Goal: Information Seeking & Learning: Get advice/opinions

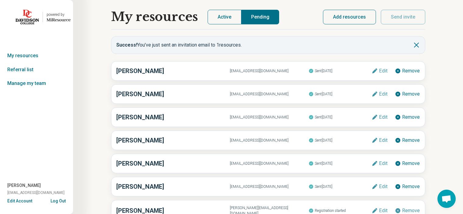
click at [16, 53] on link "My resources" at bounding box center [36, 56] width 73 height 14
click at [212, 17] on button "Active" at bounding box center [225, 17] width 34 height 15
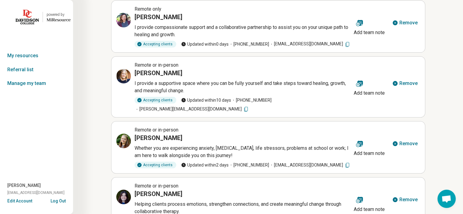
scroll to position [61, 0]
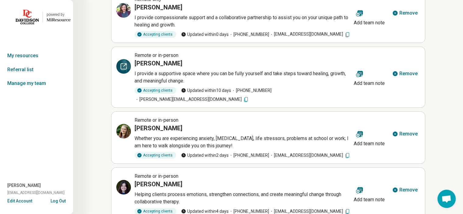
click at [125, 70] on icon at bounding box center [123, 66] width 7 height 7
click at [125, 71] on div at bounding box center [123, 66] width 15 height 15
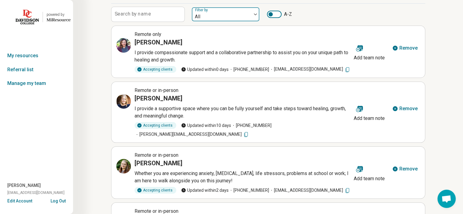
scroll to position [0, 0]
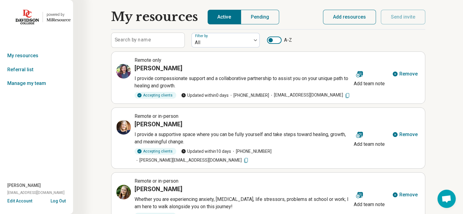
click at [25, 22] on img at bounding box center [27, 17] width 23 height 15
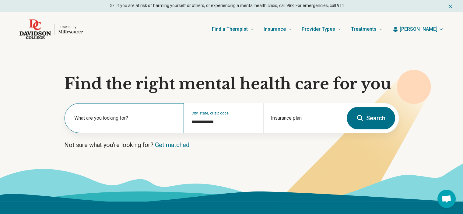
click at [104, 120] on label "What are you looking for?" at bounding box center [125, 118] width 102 height 7
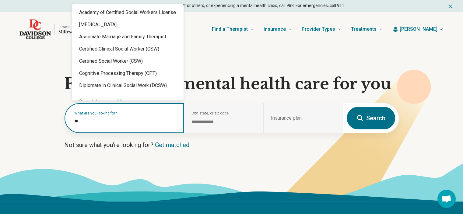
type input "***"
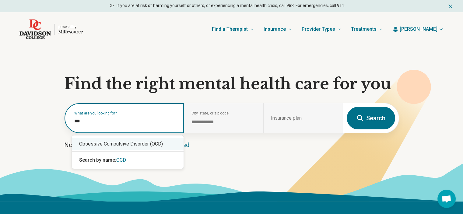
click at [117, 140] on div "Obsessive Compulsive Disorder (OCD)" at bounding box center [128, 144] width 112 height 12
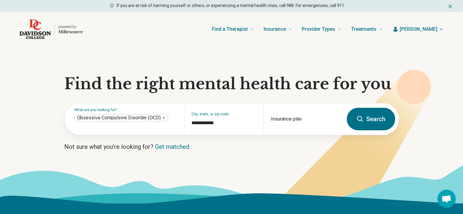
click at [357, 119] on icon at bounding box center [360, 118] width 7 height 7
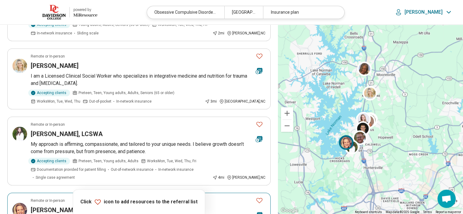
scroll to position [426, 0]
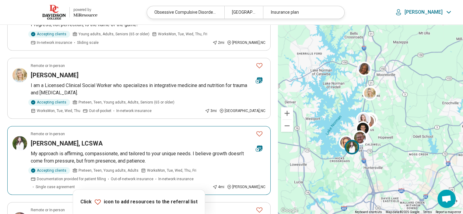
click at [107, 144] on div "Ashley Dunlap, LCSWA" at bounding box center [141, 143] width 220 height 9
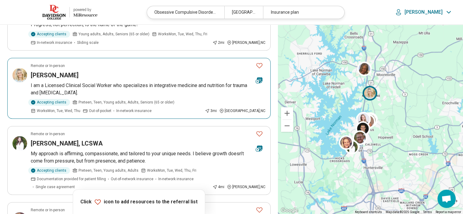
scroll to position [213, 0]
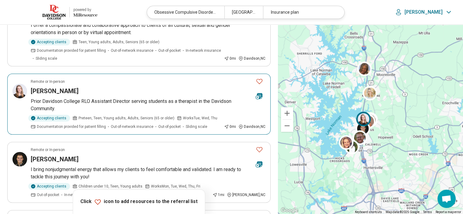
click at [94, 92] on div "Emily Hogan" at bounding box center [141, 91] width 220 height 9
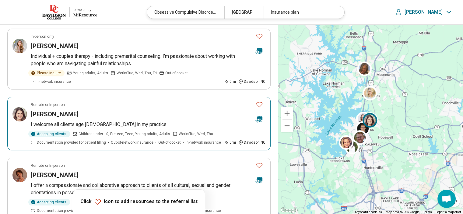
scroll to position [122, 0]
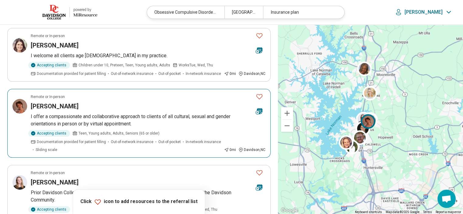
click at [58, 107] on h3 "Jeannine Bodner" at bounding box center [55, 106] width 48 height 9
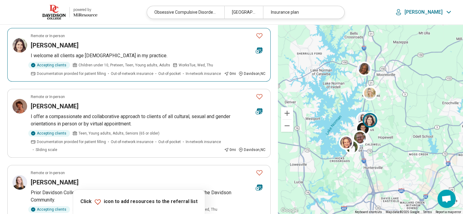
scroll to position [0, 0]
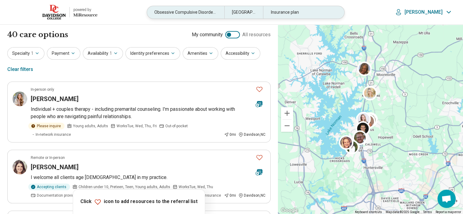
click at [173, 12] on div "Obsessive Compulsive Disorder (OCD)" at bounding box center [185, 12] width 77 height 12
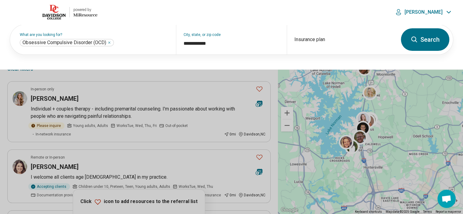
click at [173, 12] on header "powered by Miresource logo Obsessive Compulsive Disorder (OCD) Davidson, NC Ins…" at bounding box center [231, 12] width 463 height 25
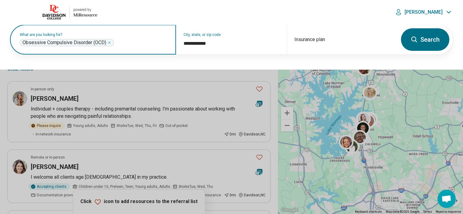
click at [109, 42] on icon "Remove" at bounding box center [109, 43] width 2 height 2
click at [55, 13] on img at bounding box center [53, 12] width 23 height 15
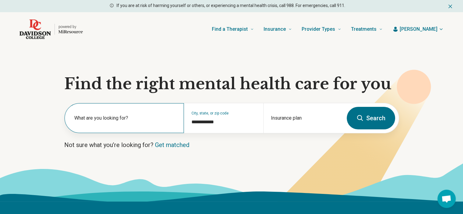
click at [118, 118] on label "What are you looking for?" at bounding box center [125, 118] width 102 height 7
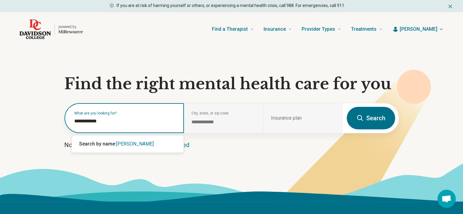
type input "**********"
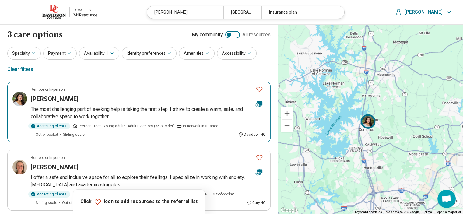
click at [18, 101] on img at bounding box center [19, 99] width 15 height 15
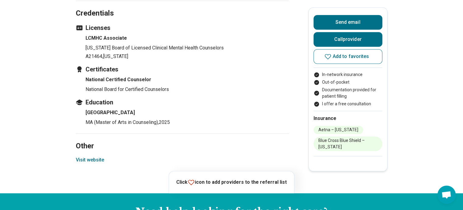
scroll to position [518, 0]
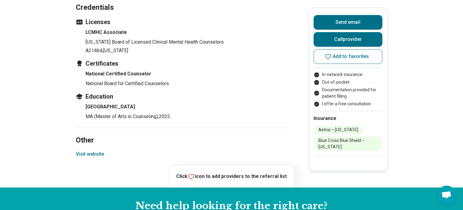
click at [92, 153] on button "Visit website" at bounding box center [90, 153] width 28 height 7
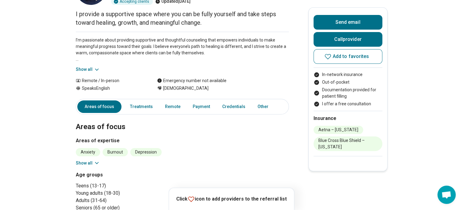
scroll to position [30, 0]
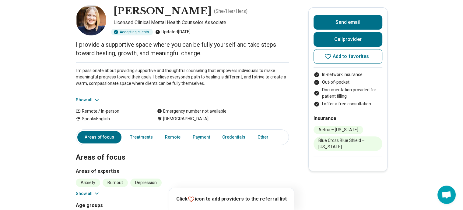
click at [86, 97] on button "Show all" at bounding box center [88, 100] width 24 height 6
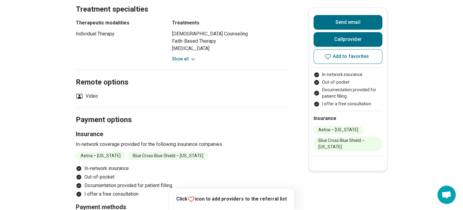
scroll to position [335, 0]
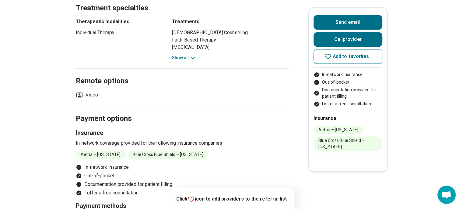
click at [184, 55] on button "Show all" at bounding box center [184, 58] width 24 height 6
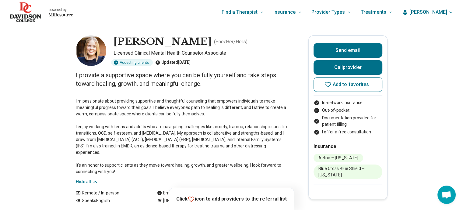
scroll to position [0, 0]
click at [356, 67] on button "Call provider" at bounding box center [348, 67] width 69 height 15
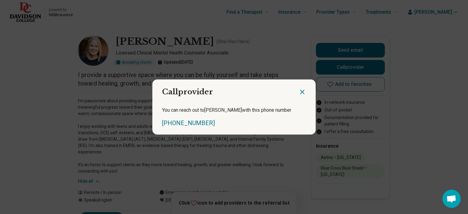
click at [301, 91] on icon "Close dialog" at bounding box center [301, 91] width 7 height 7
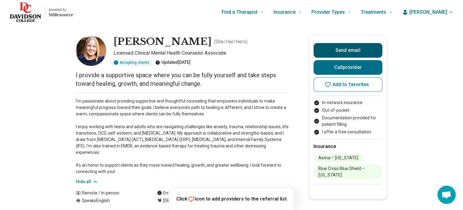
click at [347, 51] on button "Send email" at bounding box center [348, 50] width 69 height 15
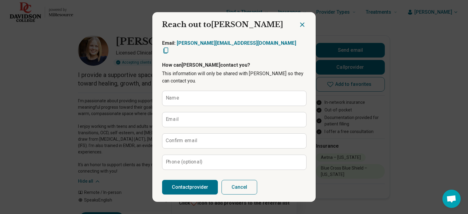
click at [168, 48] on icon "Copy email" at bounding box center [165, 51] width 5 height 6
type textarea "*"
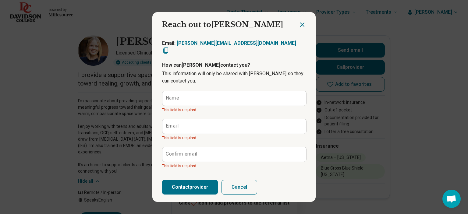
click at [298, 22] on icon "Close dialog" at bounding box center [301, 24] width 7 height 7
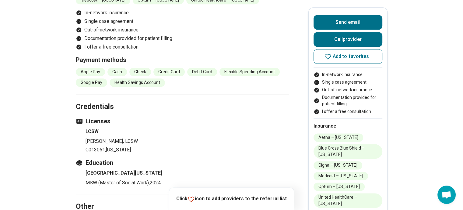
scroll to position [792, 0]
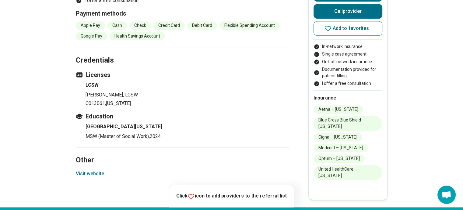
click at [94, 170] on button "Visit website" at bounding box center [90, 173] width 28 height 7
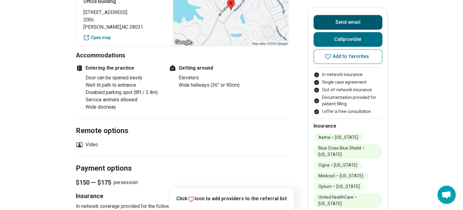
scroll to position [305, 0]
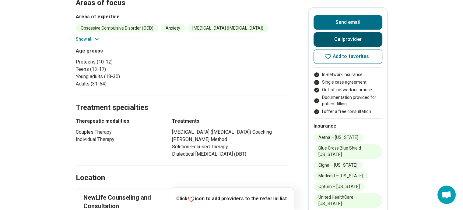
click at [346, 38] on button "Call provider" at bounding box center [348, 39] width 69 height 15
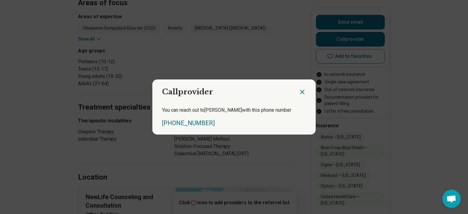
click at [301, 90] on icon "Close dialog" at bounding box center [302, 92] width 4 height 4
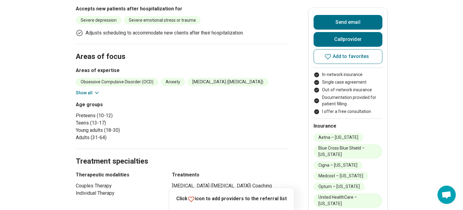
scroll to position [152, 0]
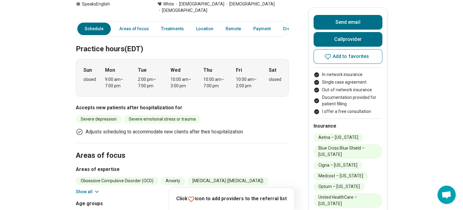
click at [93, 188] on button "Show all" at bounding box center [88, 191] width 24 height 6
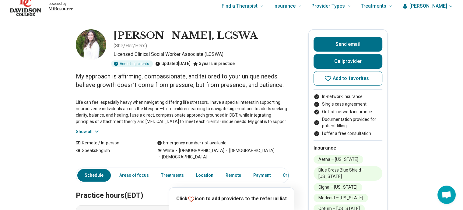
scroll to position [0, 0]
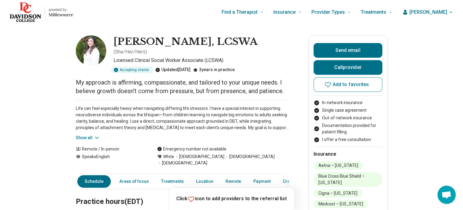
click at [89, 134] on button "Show all" at bounding box center [88, 137] width 24 height 6
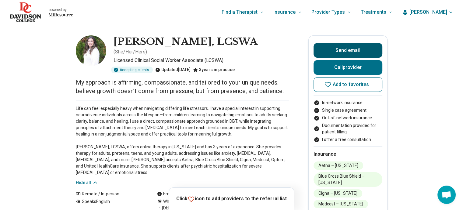
click at [360, 46] on button "Send email" at bounding box center [348, 50] width 69 height 15
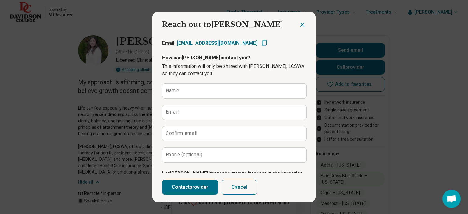
click at [303, 27] on icon "Close dialog" at bounding box center [301, 24] width 7 height 7
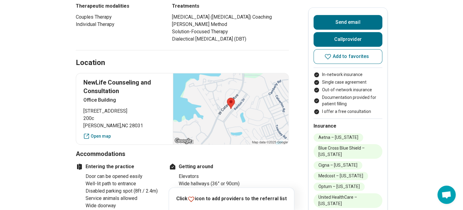
scroll to position [457, 0]
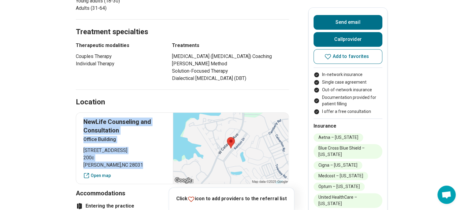
drag, startPoint x: 132, startPoint y: 150, endPoint x: 79, endPoint y: 103, distance: 70.4
click at [79, 112] on div "NewLife Counseling and Consultation Office Building 17105 Kenton Drive 200c Cor…" at bounding box center [182, 148] width 213 height 72
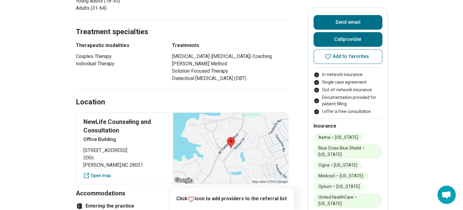
click at [131, 82] on div "Location" at bounding box center [182, 94] width 213 height 25
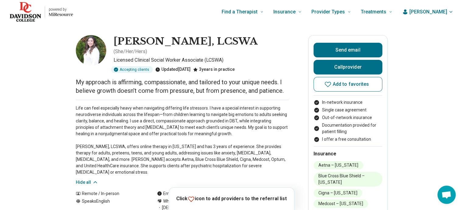
scroll to position [0, 0]
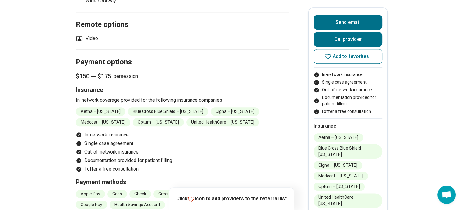
scroll to position [518, 0]
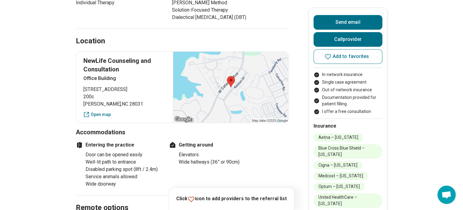
click at [79, 36] on h2 "Location" at bounding box center [90, 41] width 29 height 10
click at [361, 34] on button "Call provider" at bounding box center [348, 39] width 69 height 15
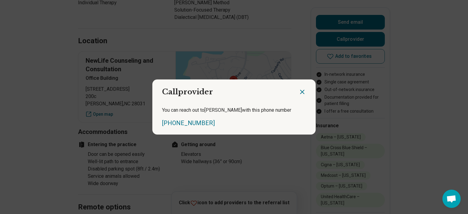
drag, startPoint x: 301, startPoint y: 90, endPoint x: 318, endPoint y: 67, distance: 28.1
click at [301, 90] on icon "Close dialog" at bounding box center [301, 91] width 7 height 7
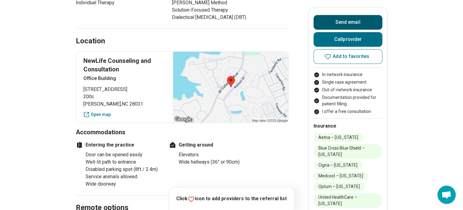
click at [337, 28] on button "Send email" at bounding box center [348, 22] width 69 height 15
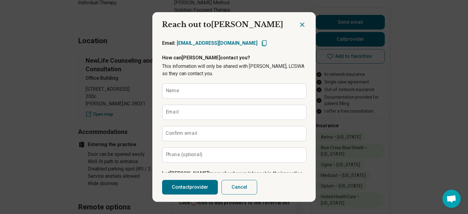
click at [260, 44] on icon "Copy email" at bounding box center [263, 43] width 7 height 7
type textarea "*"
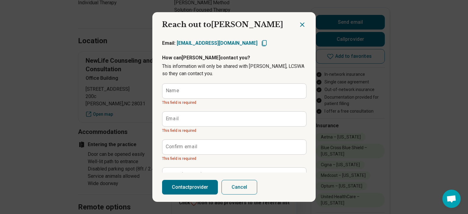
click at [58, 108] on div "Reach out to Ashley Send email Reach out to Ashley Email: ashleydunlapmsw@gmail…" at bounding box center [234, 107] width 468 height 214
click at [298, 26] on icon "Close dialog" at bounding box center [301, 24] width 7 height 7
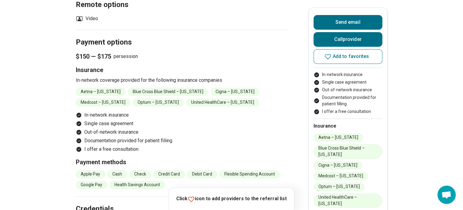
scroll to position [731, 0]
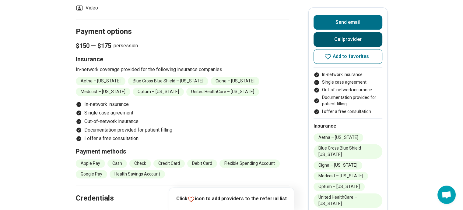
click at [348, 40] on button "Call provider" at bounding box center [348, 39] width 69 height 15
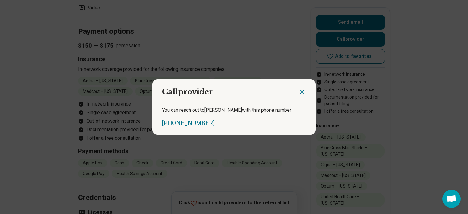
click at [300, 89] on icon "Close dialog" at bounding box center [301, 91] width 7 height 7
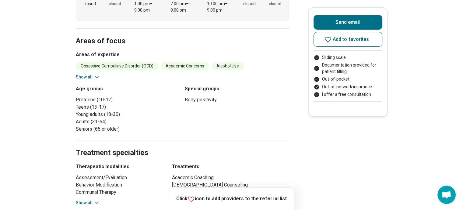
scroll to position [213, 0]
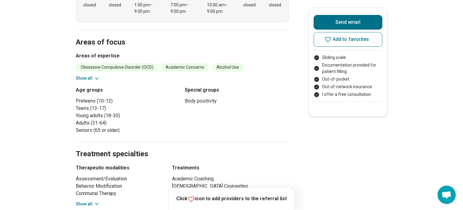
click at [85, 77] on button "Show all" at bounding box center [88, 78] width 24 height 6
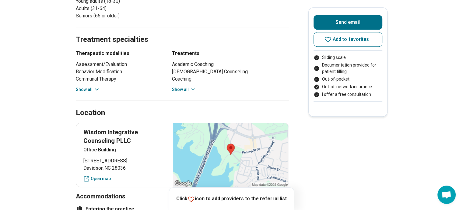
scroll to position [518, 0]
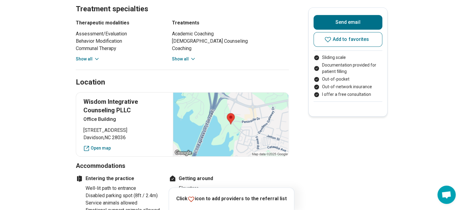
click at [193, 56] on icon at bounding box center [193, 59] width 6 height 6
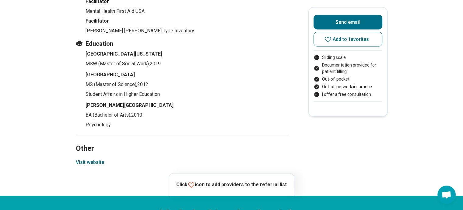
scroll to position [1249, 0]
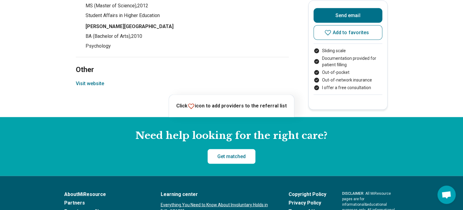
click at [100, 80] on button "Visit website" at bounding box center [90, 83] width 28 height 7
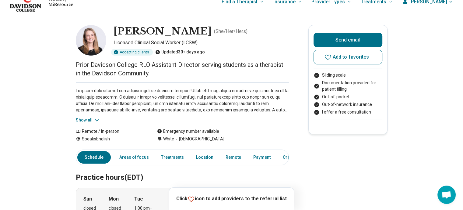
scroll to position [0, 0]
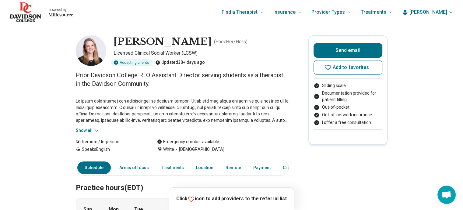
click at [88, 125] on div "Show all" at bounding box center [182, 113] width 213 height 41
click at [87, 129] on button "Show all" at bounding box center [88, 130] width 24 height 6
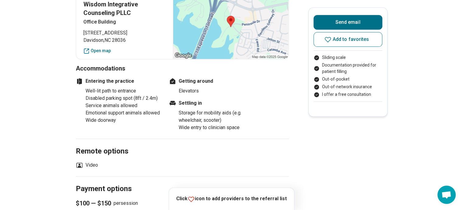
scroll to position [822, 0]
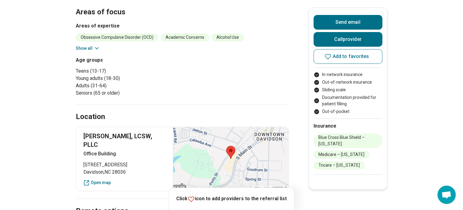
scroll to position [122, 0]
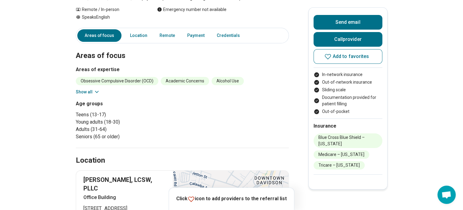
click at [94, 95] on section "Areas of focus Areas of expertise [MEDICAL_DATA] (OCD) Academic Concerns Alcoho…" at bounding box center [182, 91] width 213 height 111
click at [95, 94] on icon at bounding box center [97, 92] width 6 height 6
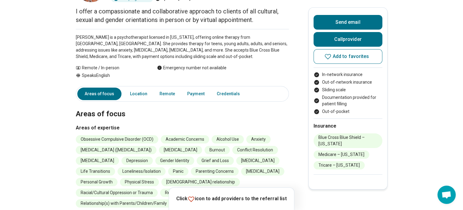
scroll to position [0, 0]
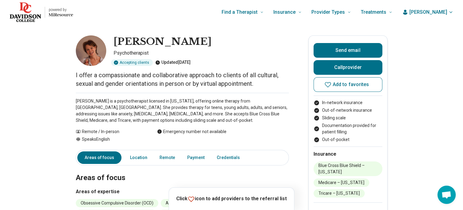
drag, startPoint x: 207, startPoint y: 44, endPoint x: 111, endPoint y: 41, distance: 96.3
click at [111, 41] on div "[PERSON_NAME] Psychotherapist Accepting clients Updated [DATE]" at bounding box center [182, 50] width 213 height 30
copy div "[PERSON_NAME]"
click at [262, 118] on p "[PERSON_NAME] is a psychotherapist licensed in [US_STATE], offering online ther…" at bounding box center [182, 111] width 213 height 26
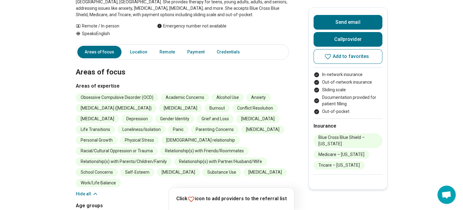
scroll to position [30, 0]
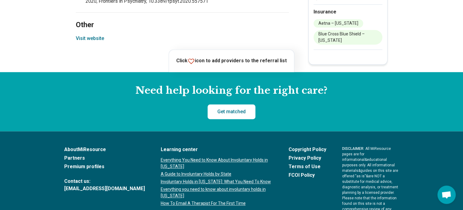
scroll to position [609, 0]
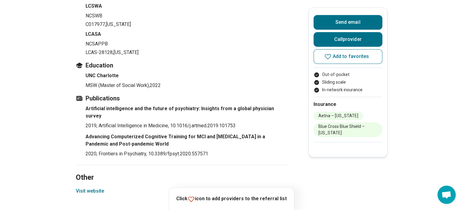
click at [90, 187] on button "Visit website" at bounding box center [90, 190] width 28 height 7
